Goal: Task Accomplishment & Management: Manage account settings

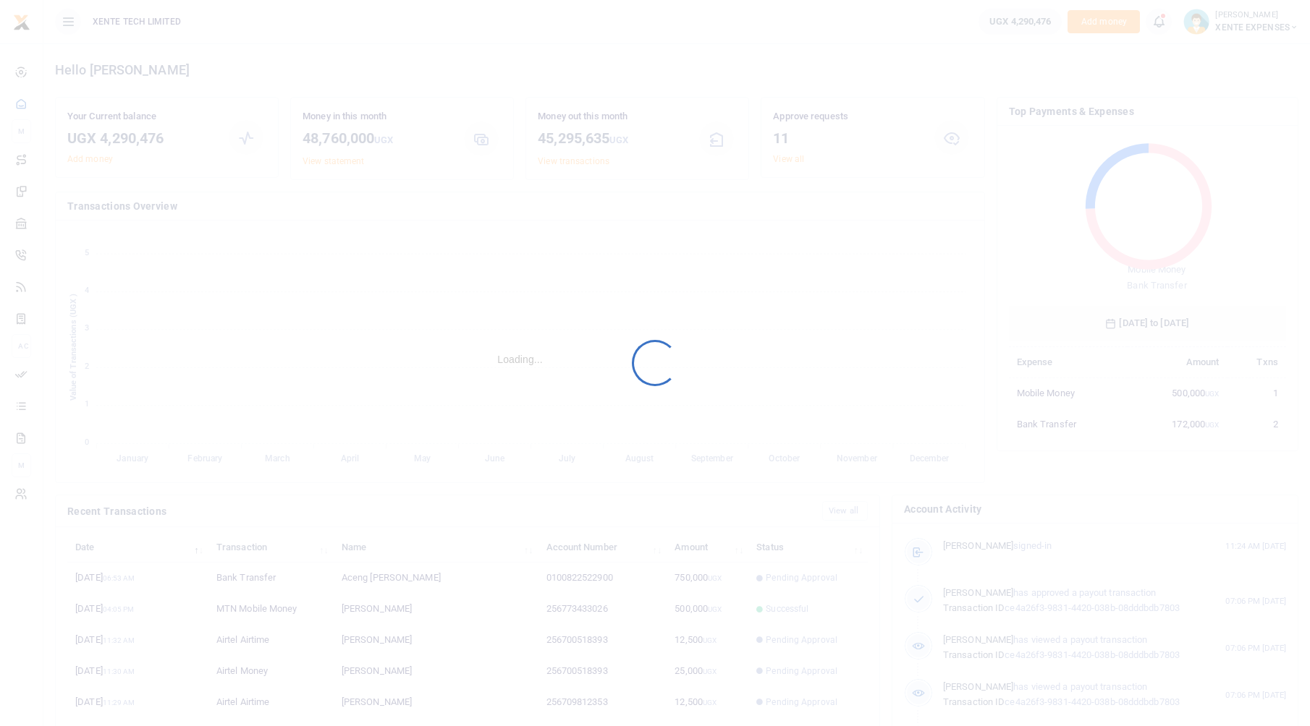
scroll to position [192, 266]
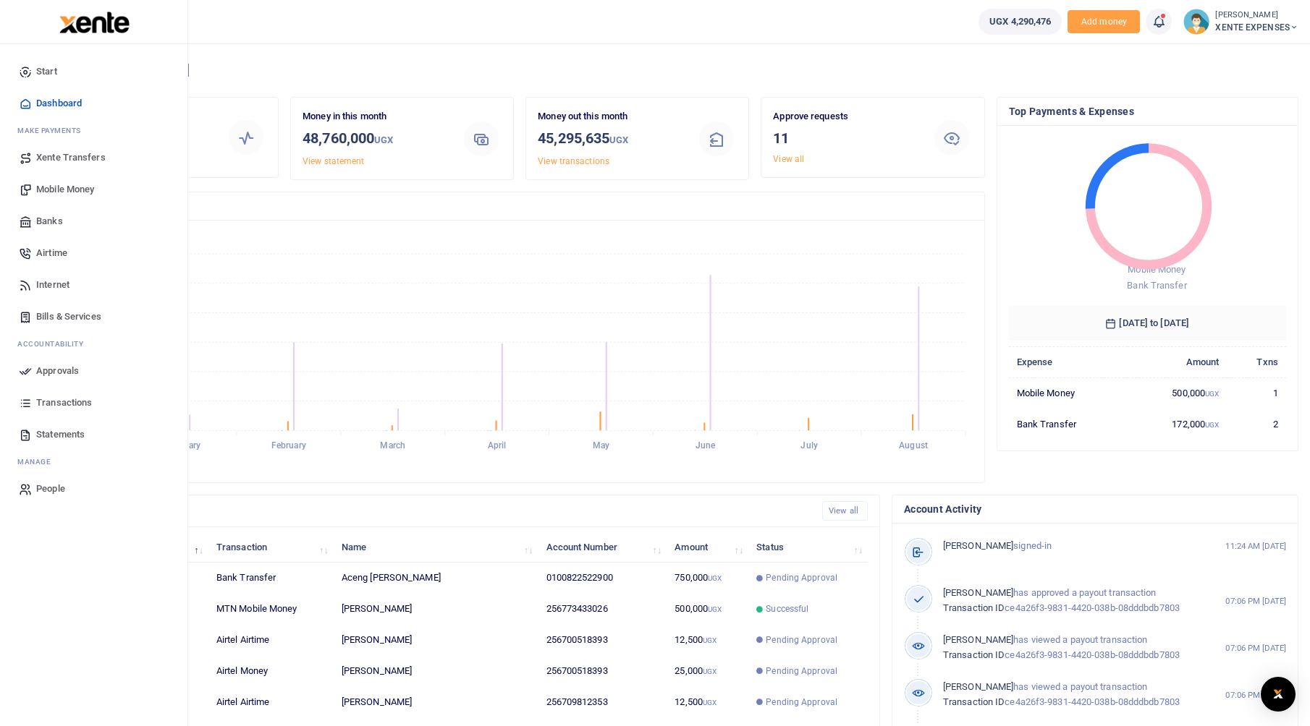
click at [43, 400] on span "Transactions" at bounding box center [64, 403] width 56 height 14
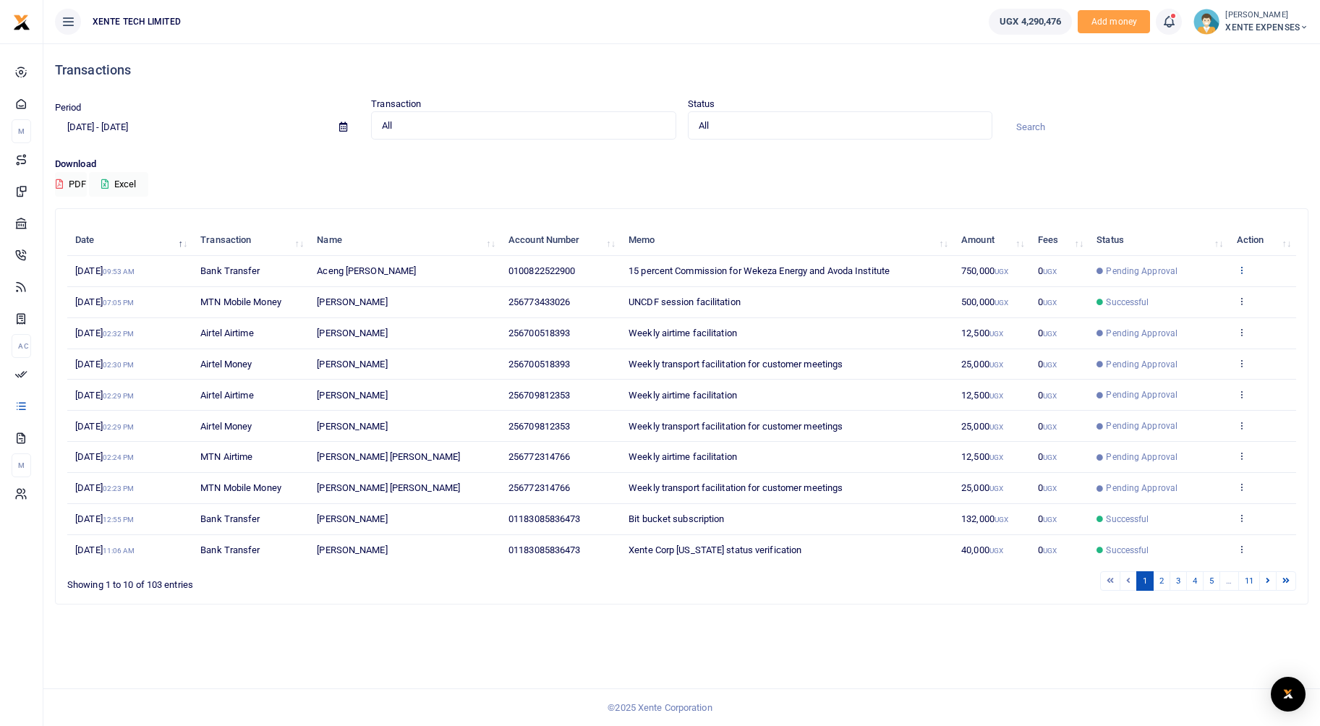
click at [1239, 268] on icon at bounding box center [1241, 270] width 9 height 10
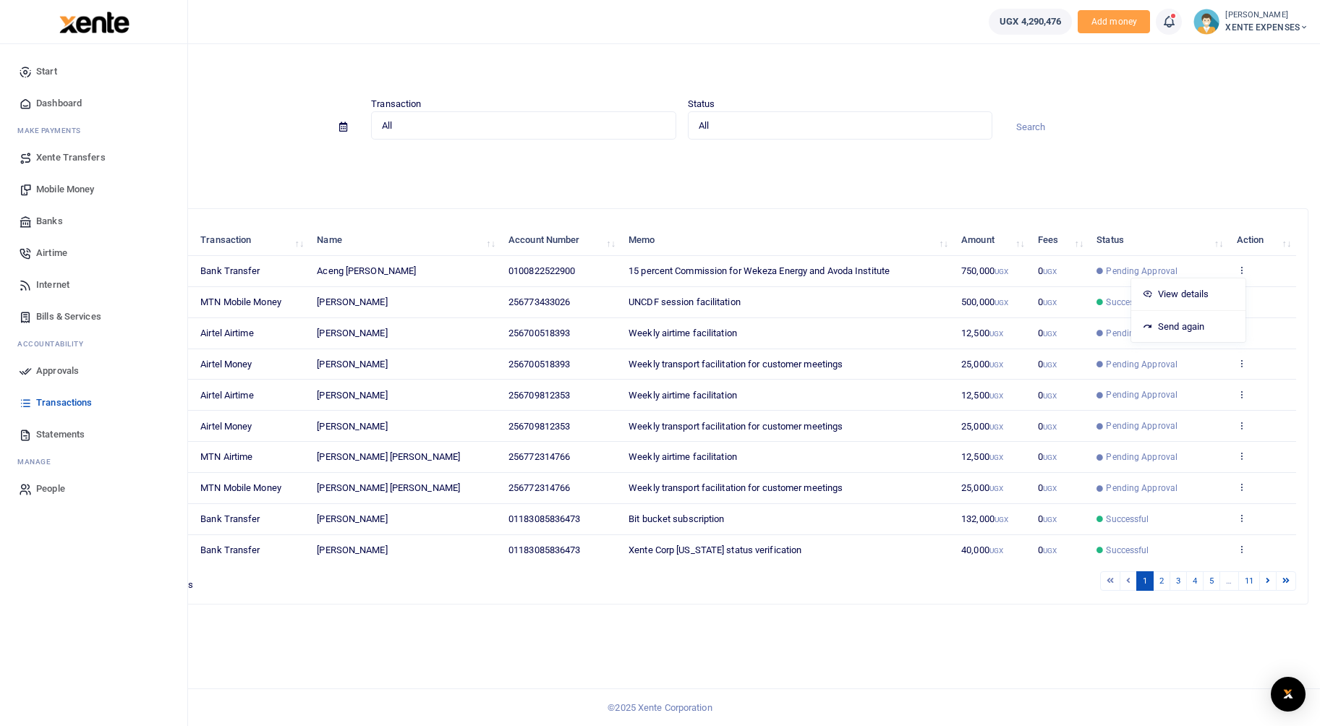
click at [48, 368] on span "Approvals" at bounding box center [57, 371] width 43 height 14
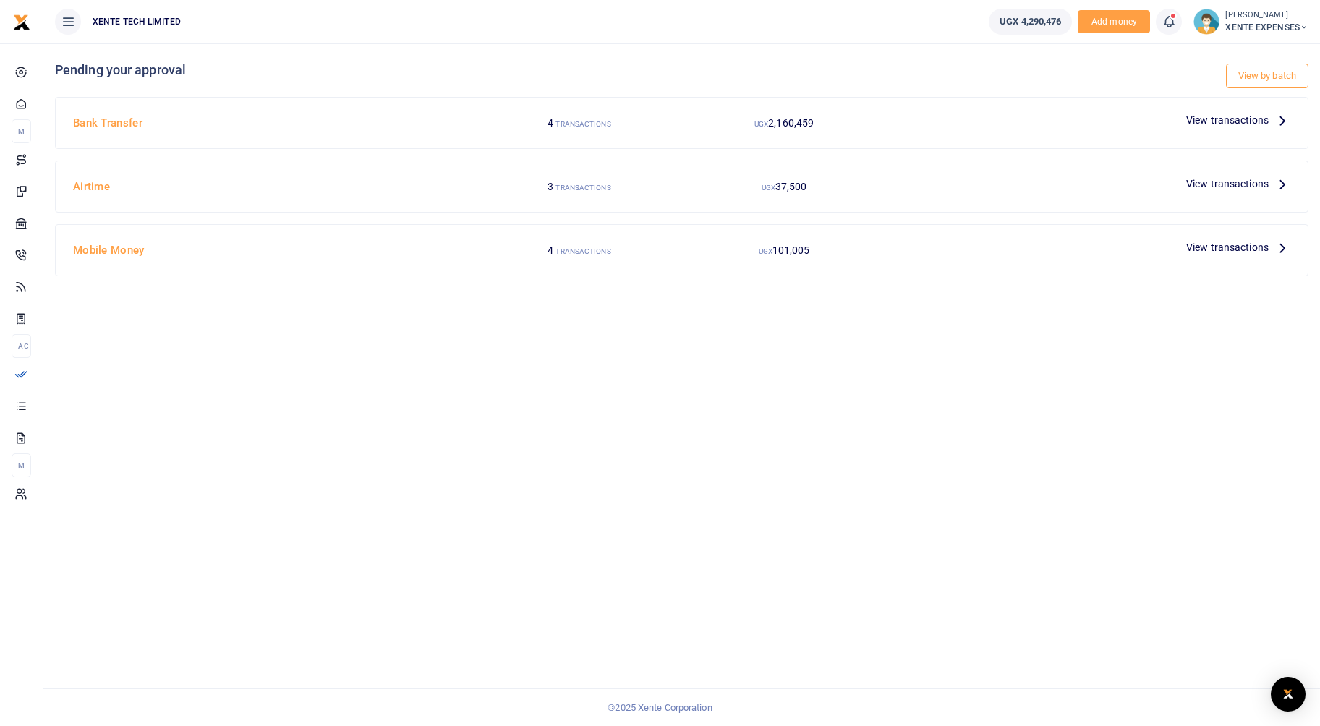
click at [1255, 118] on span "View transactions" at bounding box center [1228, 120] width 82 height 16
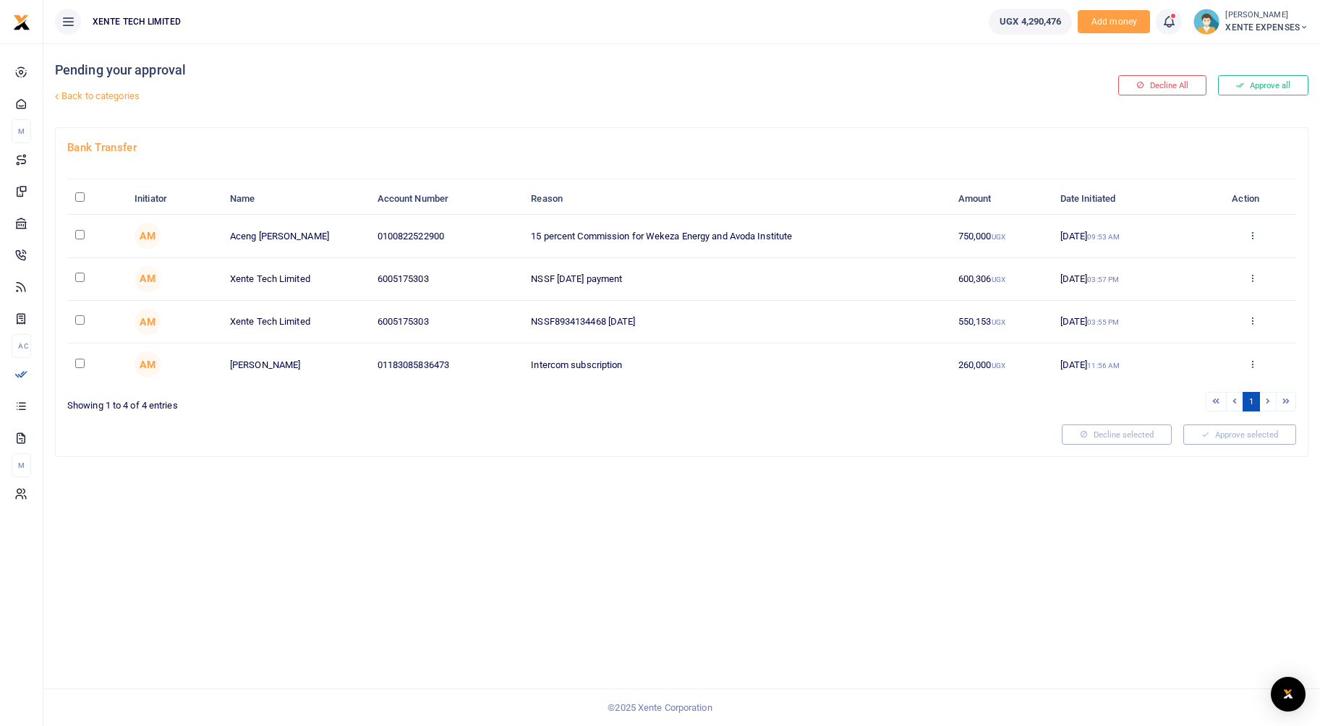
click at [1254, 235] on icon at bounding box center [1252, 235] width 9 height 10
click at [1193, 285] on link "Decline" at bounding box center [1199, 291] width 114 height 20
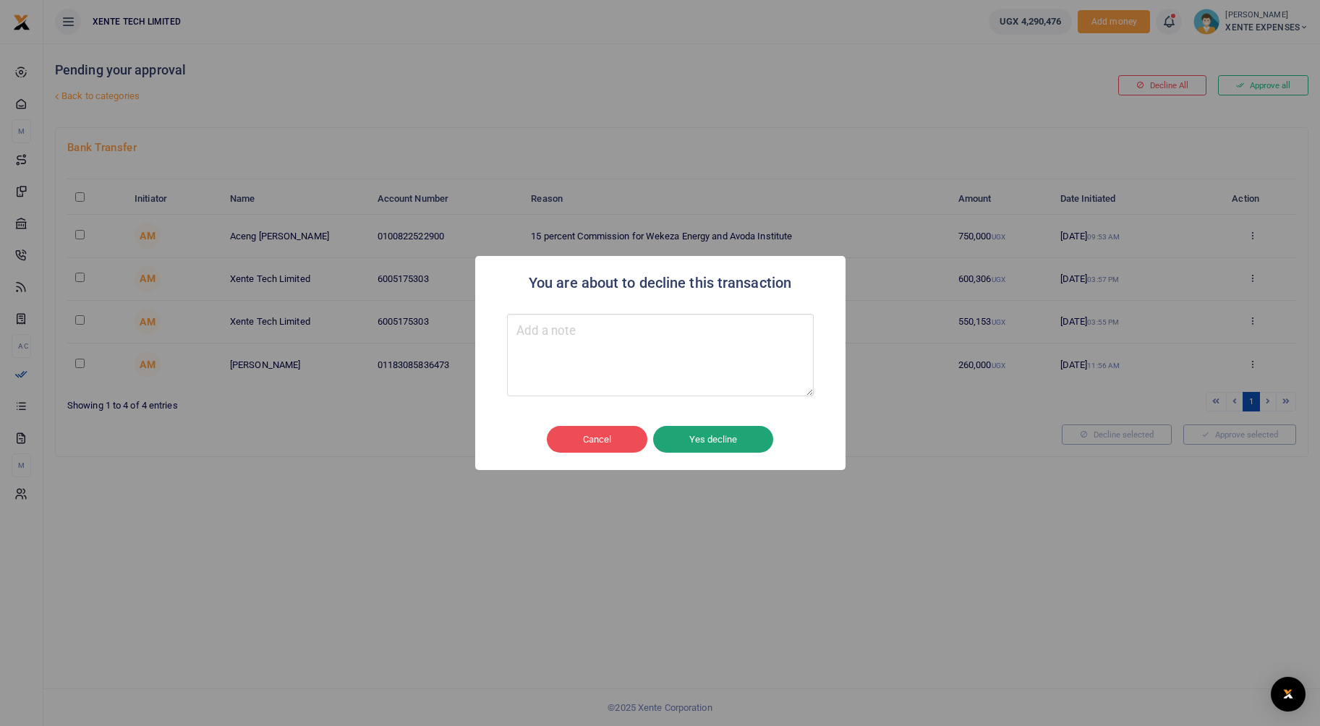
click at [720, 441] on button "Yes decline" at bounding box center [713, 439] width 120 height 27
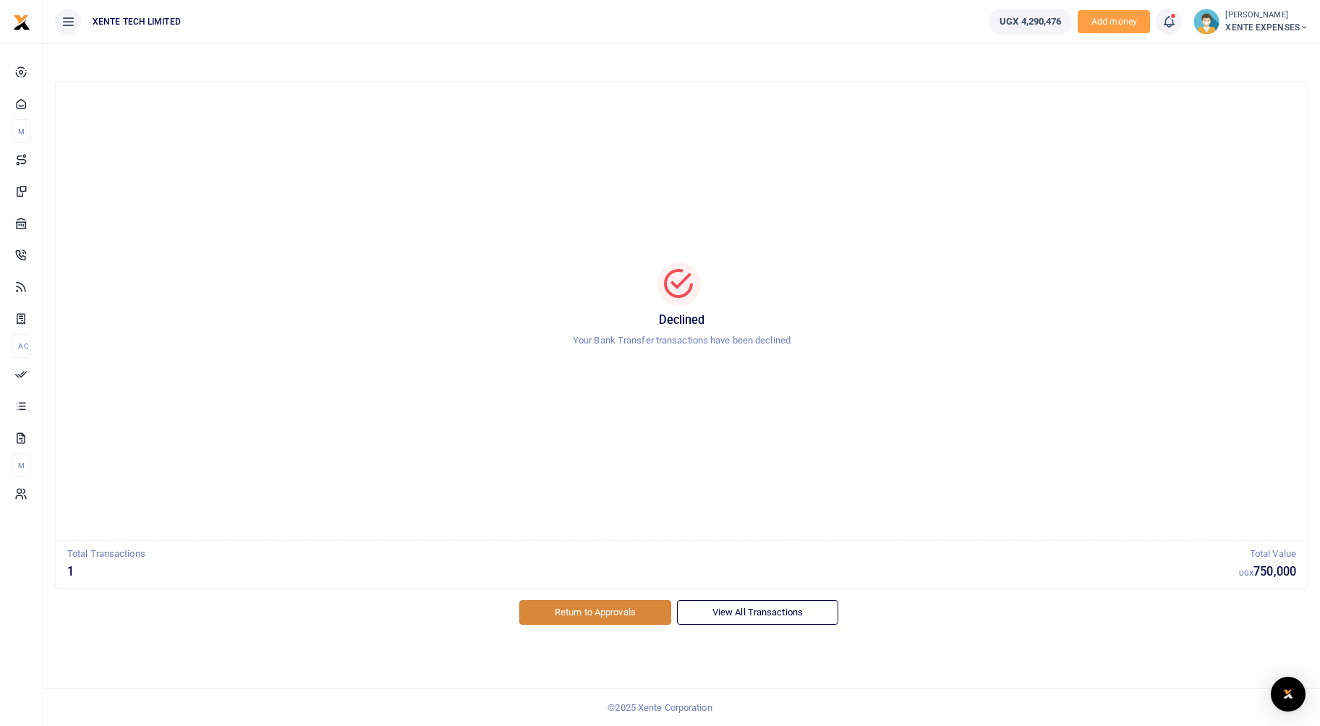
click at [635, 608] on link "Return to Approvals" at bounding box center [595, 613] width 152 height 25
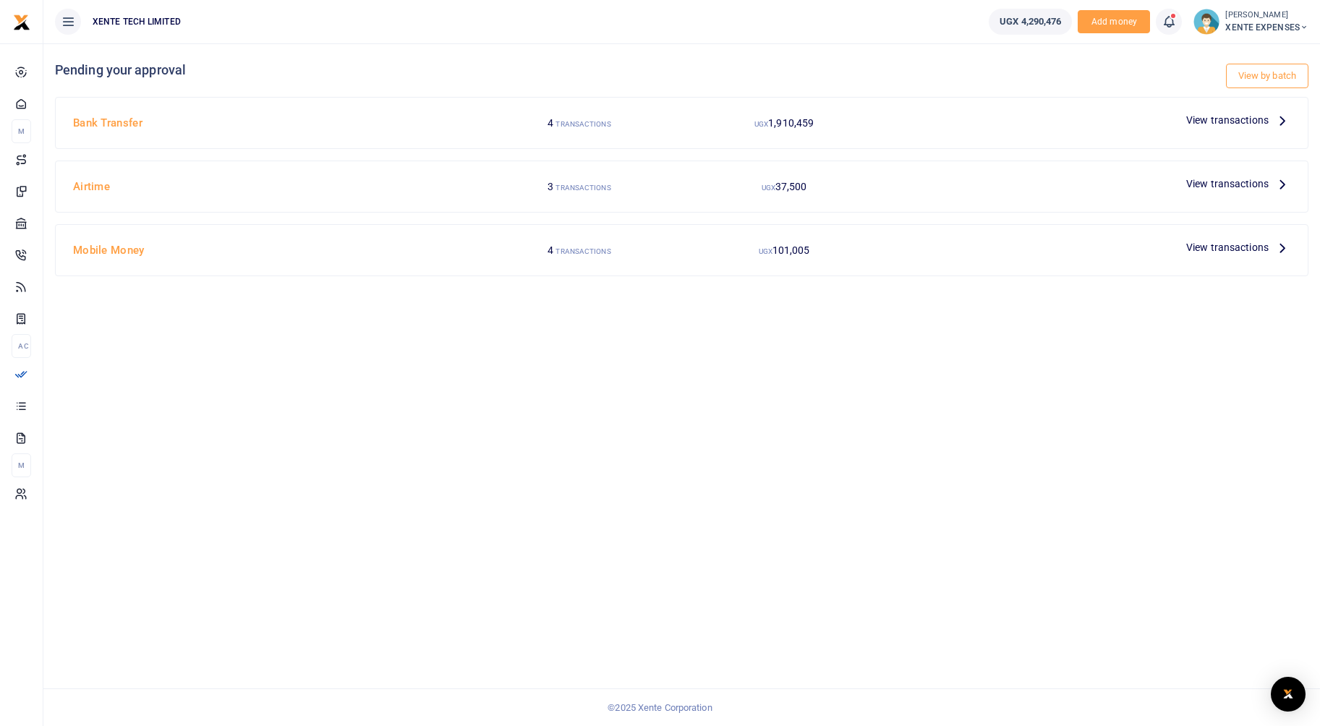
click at [1222, 121] on span "View transactions" at bounding box center [1228, 120] width 82 height 16
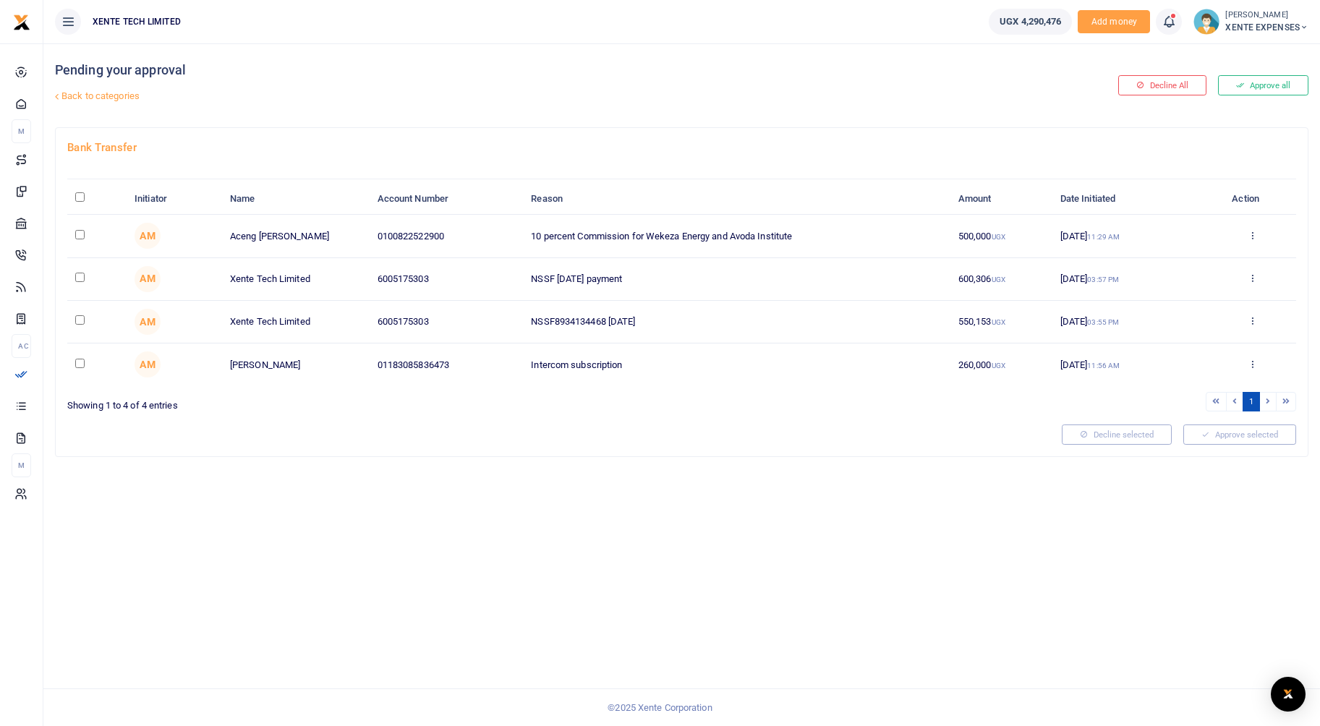
click at [77, 235] on input "checkbox" at bounding box center [79, 234] width 9 height 9
checkbox input "true"
click at [1220, 425] on button "Approve selected (1)" at bounding box center [1235, 435] width 123 height 20
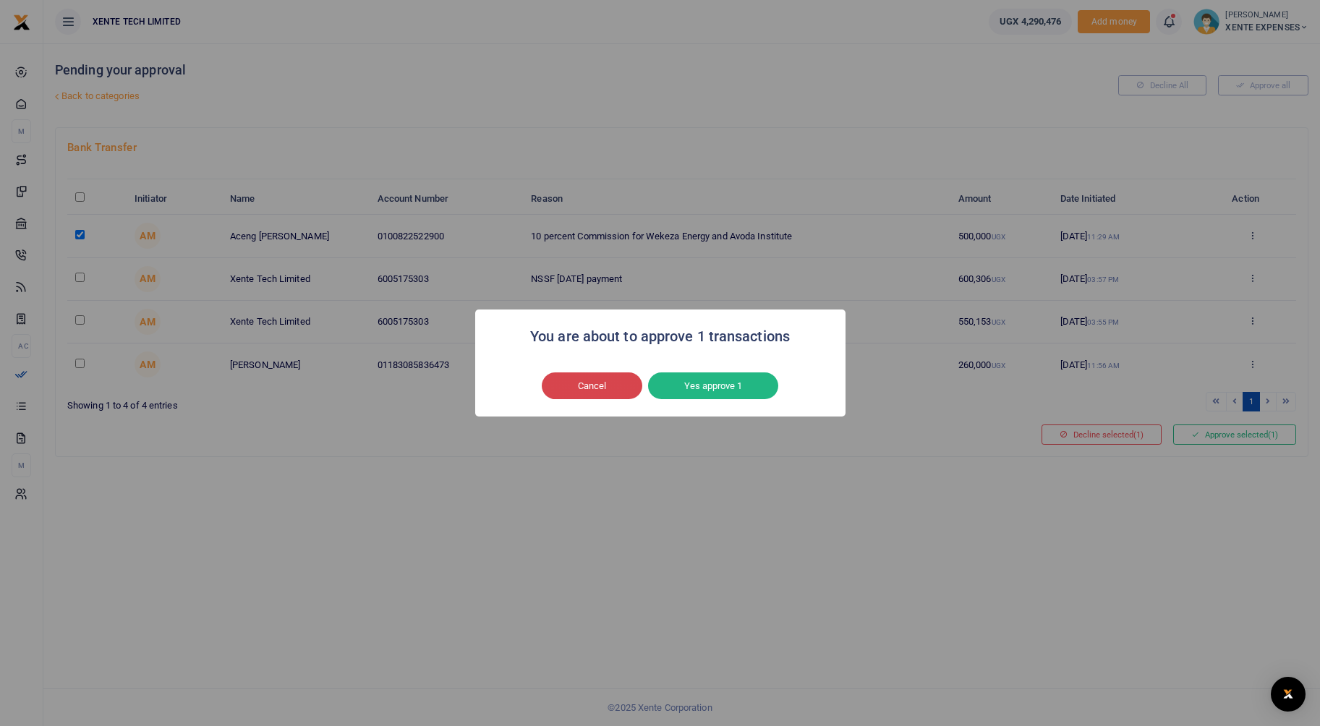
click at [596, 389] on button "Cancel" at bounding box center [592, 386] width 101 height 27
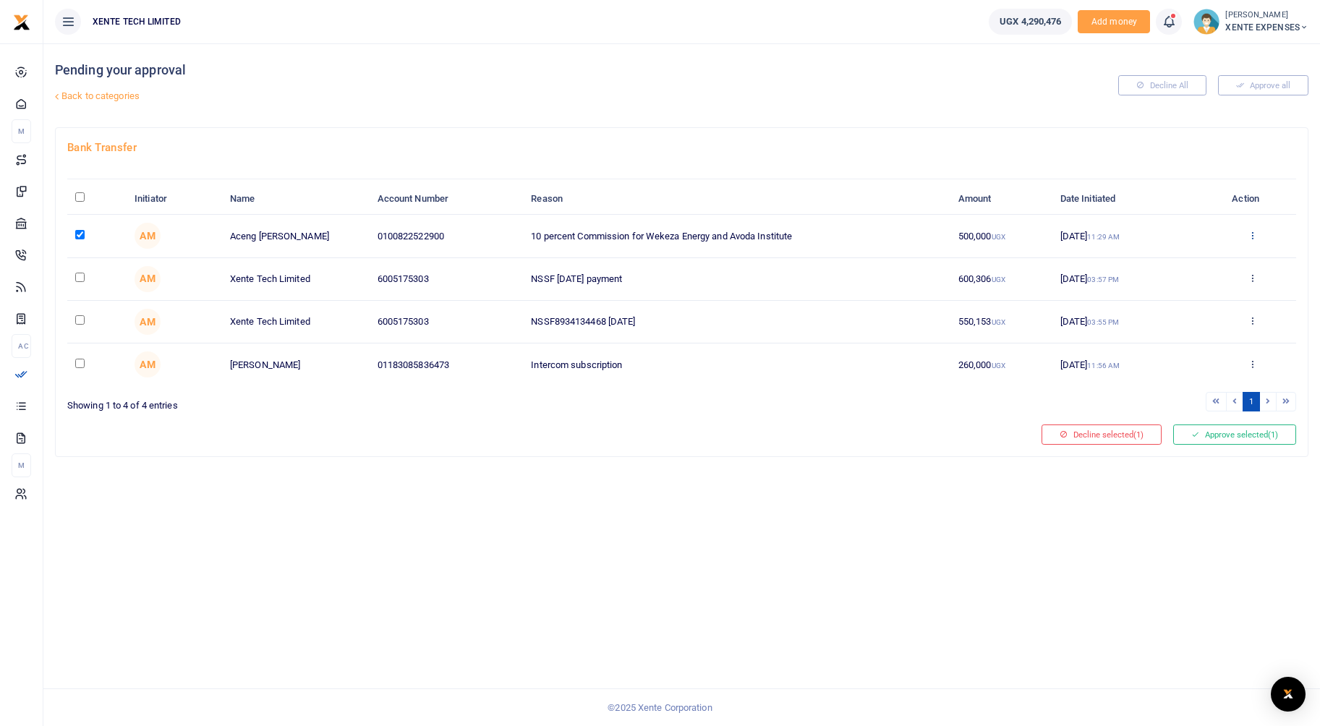
click at [1249, 235] on icon at bounding box center [1252, 235] width 9 height 10
click at [1193, 256] on link "Approve" at bounding box center [1199, 259] width 114 height 20
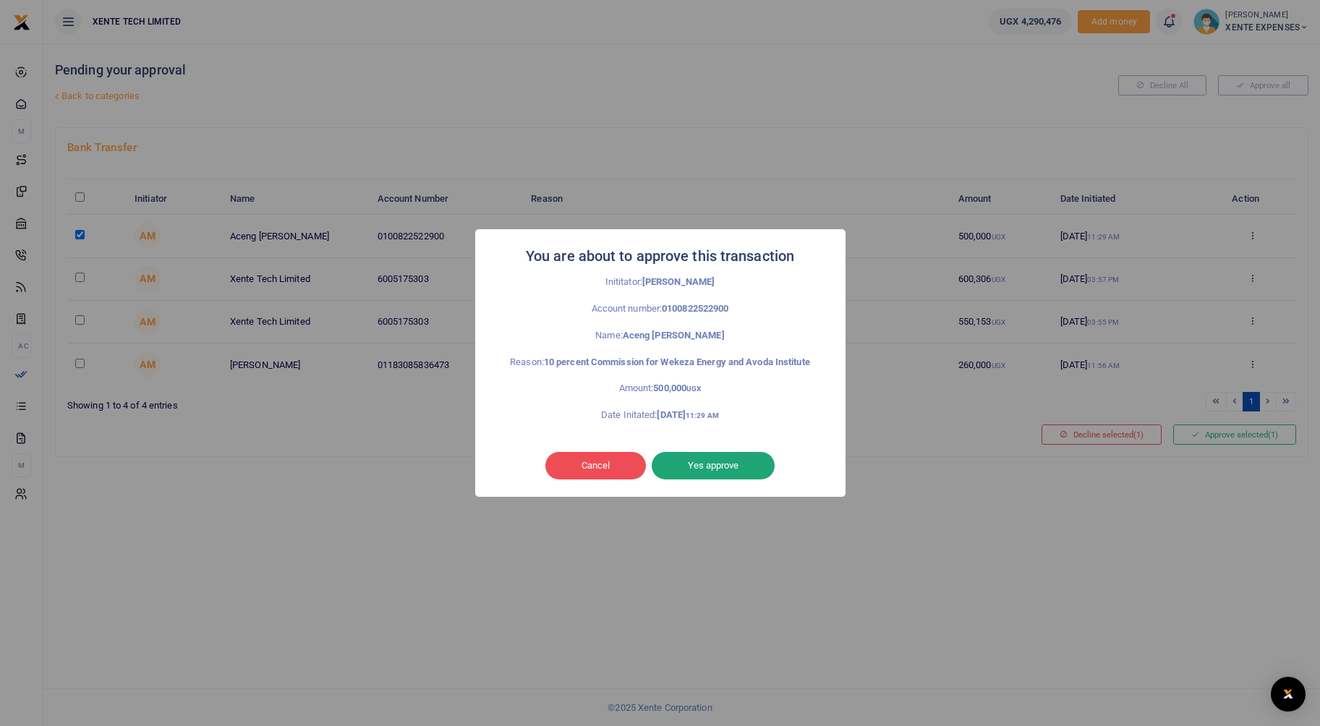
click at [701, 472] on button "Yes approve" at bounding box center [713, 465] width 123 height 27
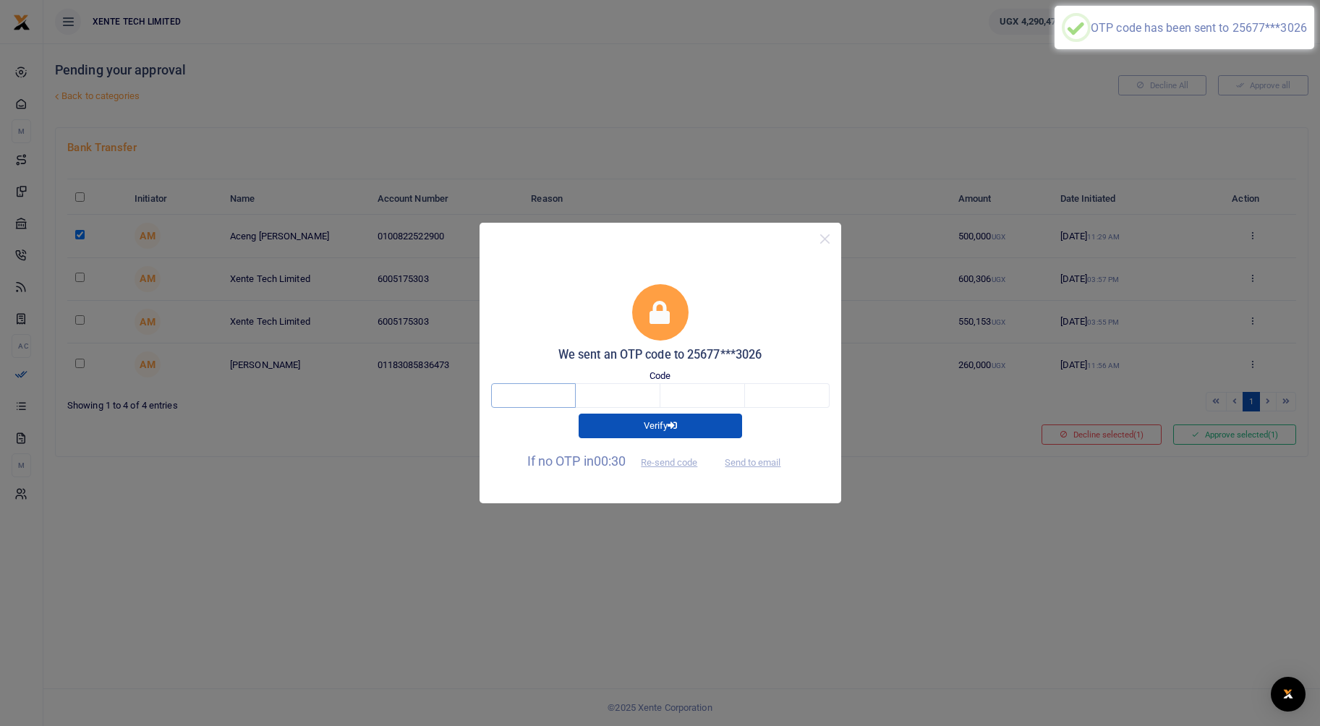
click at [518, 403] on input "text" at bounding box center [533, 395] width 85 height 25
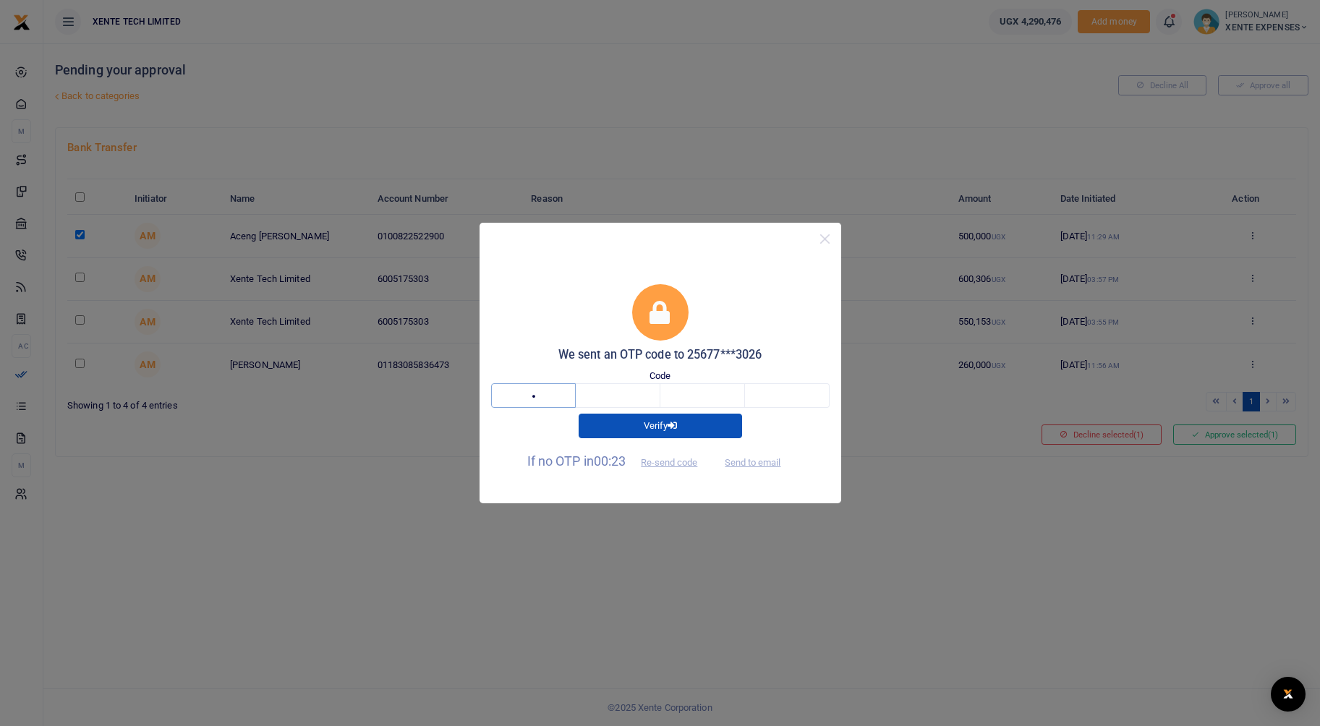
type input "9"
type input "4"
type input "6"
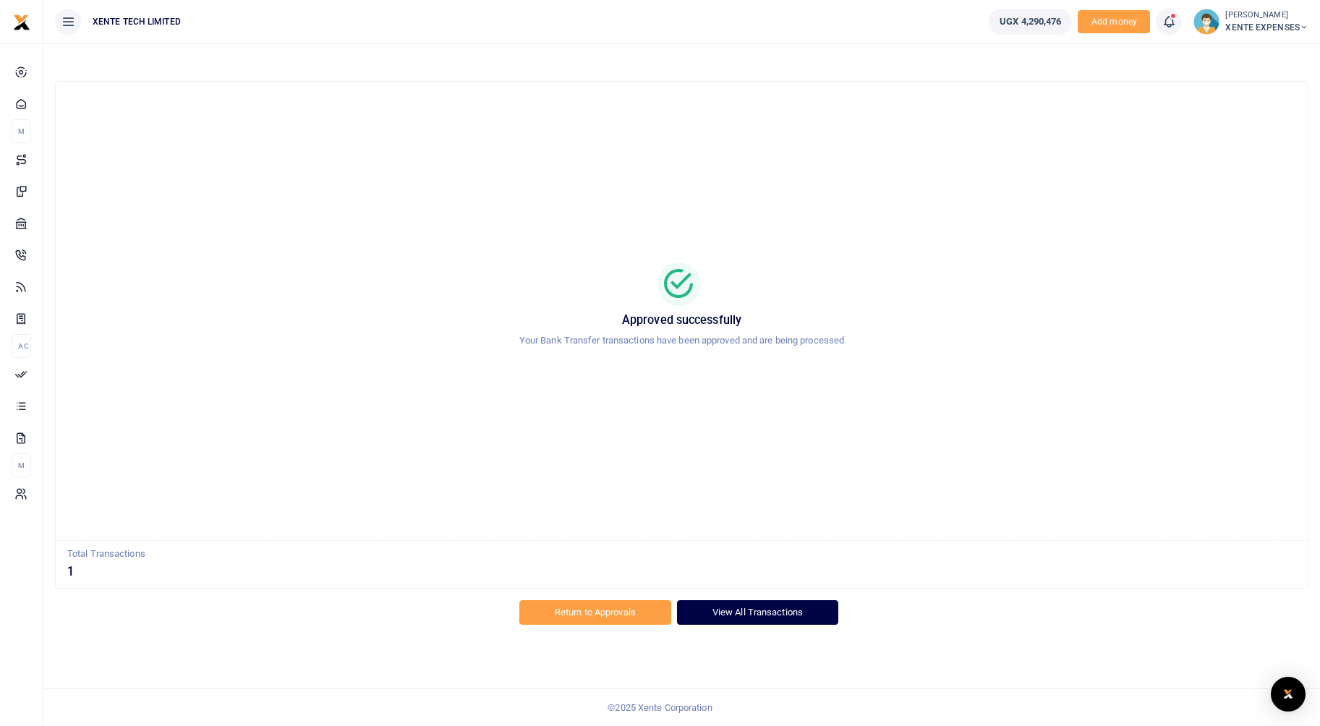
click at [799, 621] on link "View All Transactions" at bounding box center [757, 613] width 161 height 25
